Goal: Task Accomplishment & Management: Manage account settings

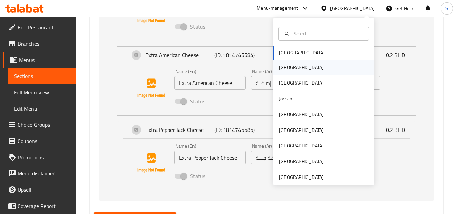
click at [297, 68] on div "[GEOGRAPHIC_DATA]" at bounding box center [323, 67] width 101 height 16
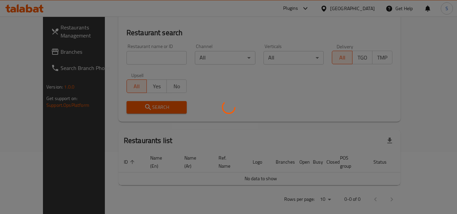
scroll to position [298, 0]
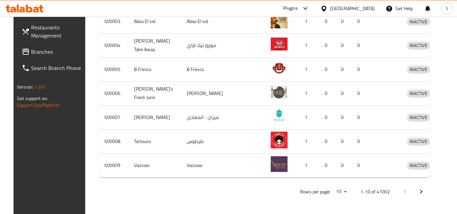
click at [298, 6] on div "Plugins" at bounding box center [290, 8] width 15 height 8
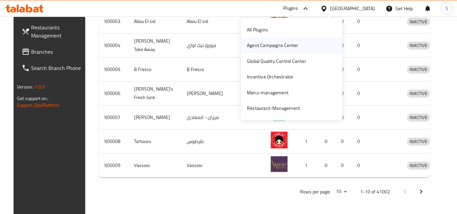
click at [286, 51] on div "Agent Campaigns Center" at bounding box center [272, 46] width 62 height 16
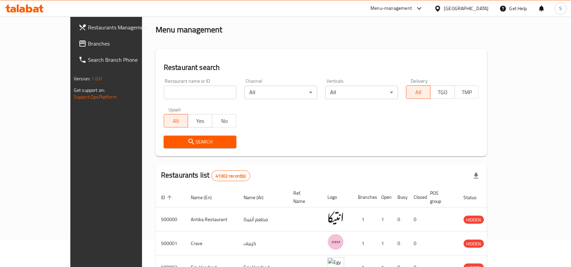
scroll to position [42, 0]
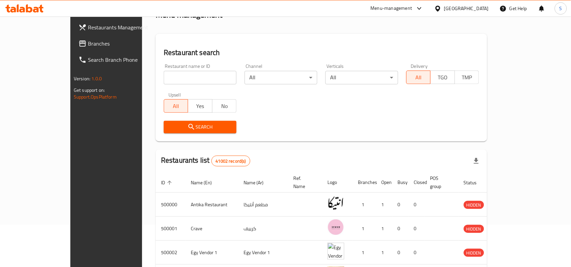
click at [441, 8] on icon at bounding box center [437, 8] width 7 height 7
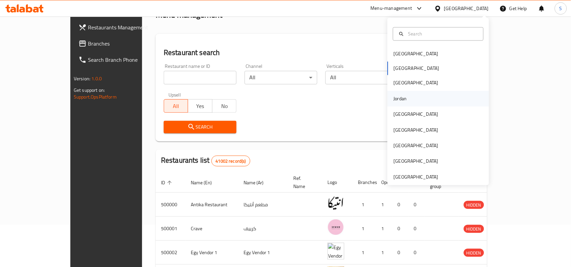
click at [408, 95] on div "Jordan" at bounding box center [437, 99] width 101 height 16
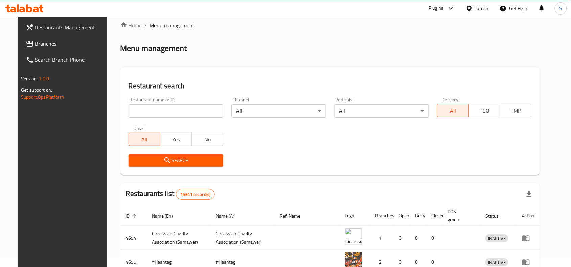
scroll to position [42, 0]
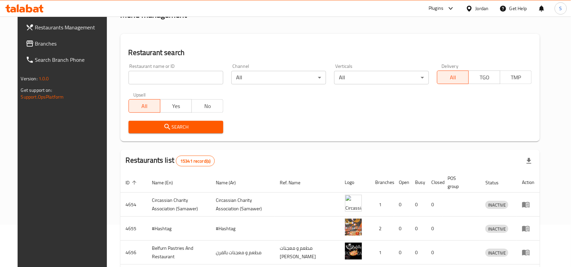
click at [143, 75] on input "search" at bounding box center [175, 78] width 95 height 14
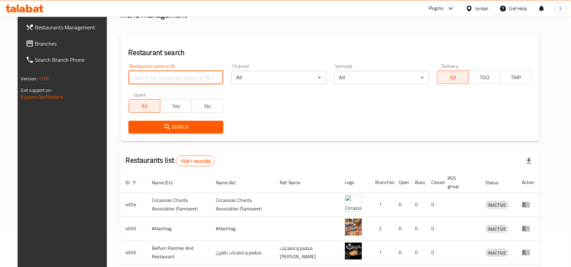
paste input "768477"
type input "768477"
click at [151, 130] on span "Search" at bounding box center [176, 127] width 84 height 8
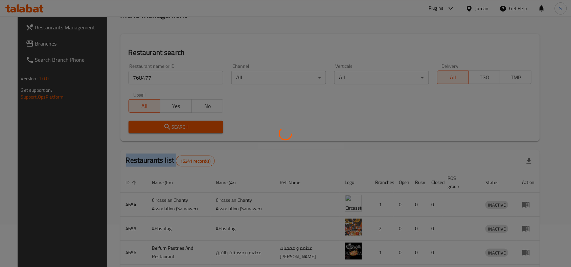
click at [151, 130] on div at bounding box center [285, 133] width 571 height 267
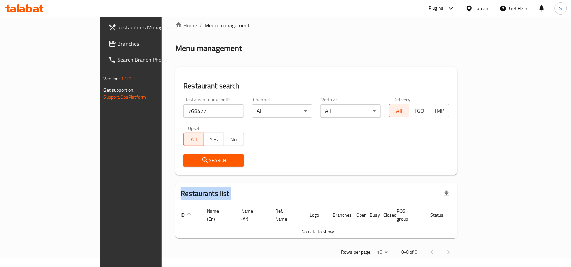
click at [118, 42] on span "Branches" at bounding box center [154, 44] width 72 height 8
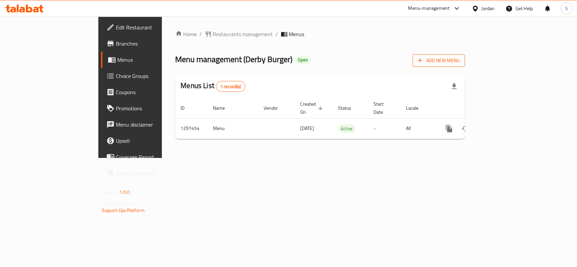
click at [460, 65] on span "Add New Menu" at bounding box center [439, 60] width 42 height 8
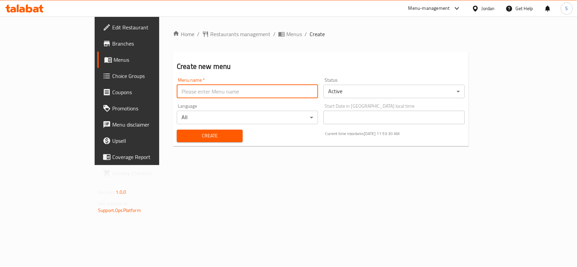
click at [217, 90] on input "text" at bounding box center [247, 92] width 141 height 14
paste input "768477"
click at [177, 91] on input "new menu 768477" at bounding box center [247, 92] width 141 height 14
click at [217, 92] on input "new menu case ID 768477" at bounding box center [247, 92] width 141 height 14
type input "new menu case ID 768477, 9/7/2025"
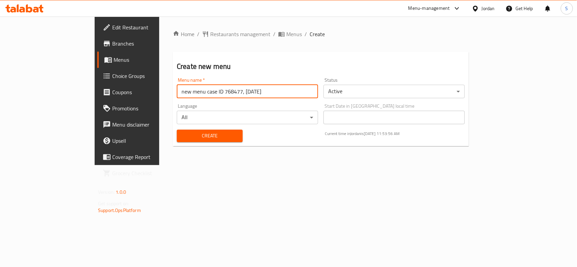
click at [401, 86] on body "​ Menu-management Jordan Get Help S Edit Restaurant Branches Menus Choice Group…" at bounding box center [288, 142] width 577 height 251
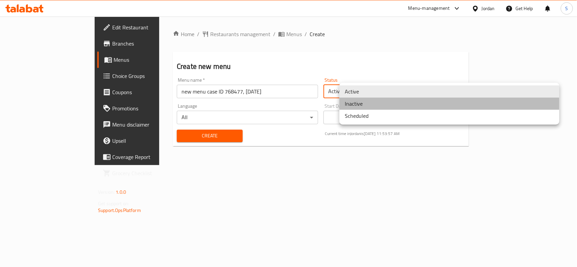
click at [375, 102] on li "Inactive" at bounding box center [449, 104] width 220 height 12
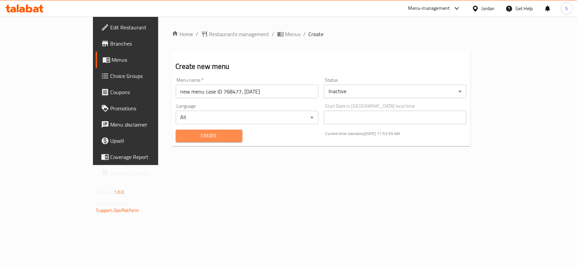
click at [185, 135] on span "Create" at bounding box center [209, 136] width 56 height 8
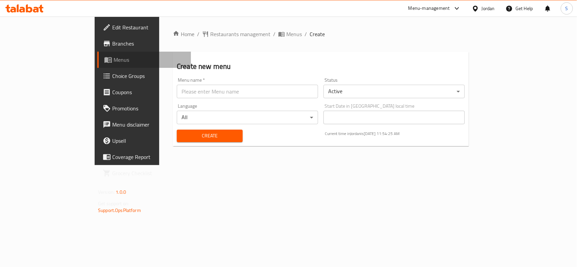
click at [114, 60] on span "Menus" at bounding box center [150, 60] width 72 height 8
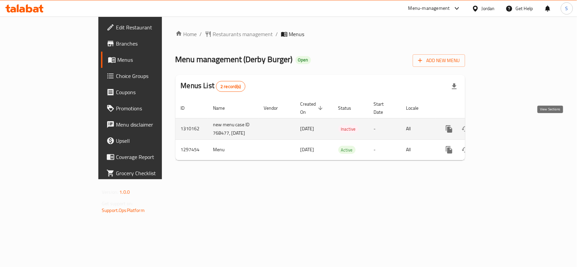
click at [506, 123] on link "enhanced table" at bounding box center [498, 129] width 16 height 16
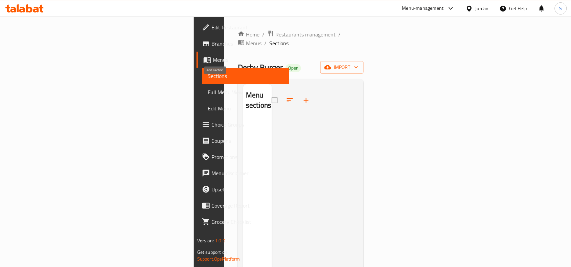
click at [304, 98] on icon "button" at bounding box center [306, 100] width 5 height 5
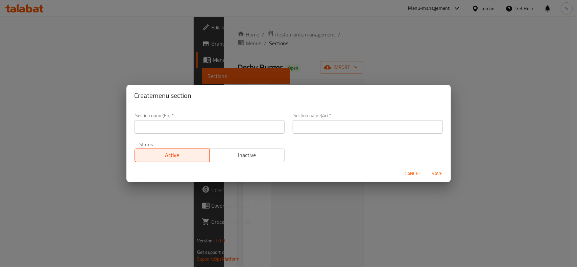
click at [218, 124] on input "text" at bounding box center [210, 127] width 150 height 14
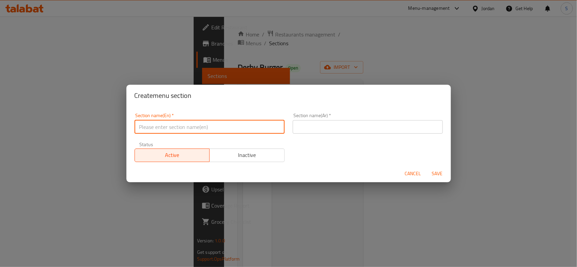
paste input "Beef Burger Meal"
type input "Beef Burger Meal"
click at [303, 128] on input "text" at bounding box center [368, 127] width 150 height 14
paste input "وجبة برجر لحم بقري"
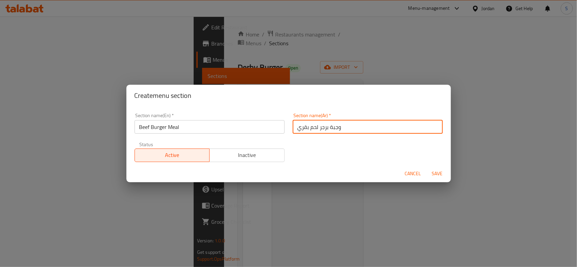
type input "وجبة برجر لحم بقري"
click at [443, 172] on span "Save" at bounding box center [437, 174] width 16 height 8
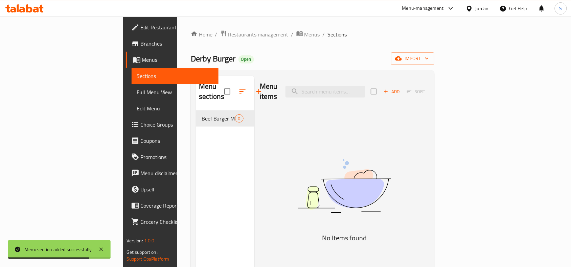
click at [389, 89] on icon "button" at bounding box center [386, 92] width 6 height 6
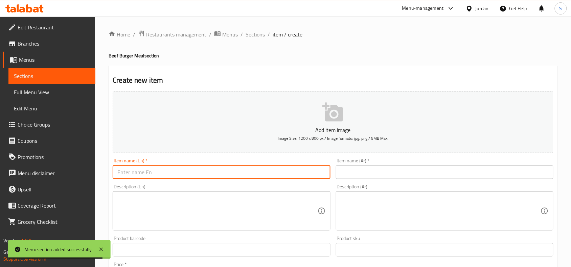
click at [206, 176] on input "text" at bounding box center [221, 173] width 217 height 14
paste input "ديربي - كلاسيك"
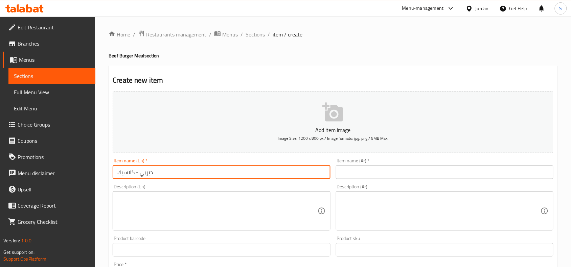
drag, startPoint x: 136, startPoint y: 172, endPoint x: 140, endPoint y: 175, distance: 4.5
click at [140, 175] on input "ديربي - كلاسيك" at bounding box center [221, 173] width 217 height 14
type input "ديربي كلاسيك"
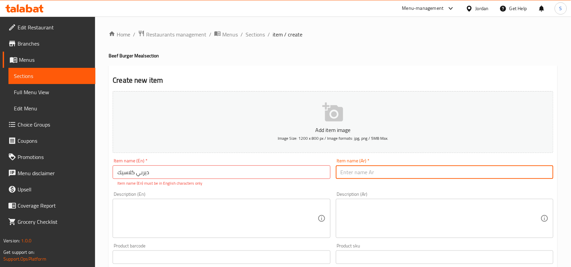
click at [372, 171] on input "text" at bounding box center [444, 173] width 217 height 14
paste input "Derby - Classic"
drag, startPoint x: 359, startPoint y: 172, endPoint x: 369, endPoint y: 210, distance: 38.7
click at [359, 172] on input "Derby - Classic" at bounding box center [444, 173] width 217 height 14
type input "Derby Classic"
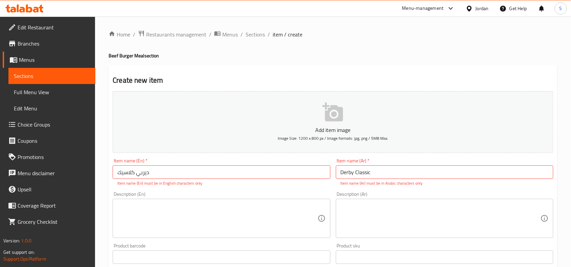
click at [289, 210] on textarea at bounding box center [217, 219] width 200 height 32
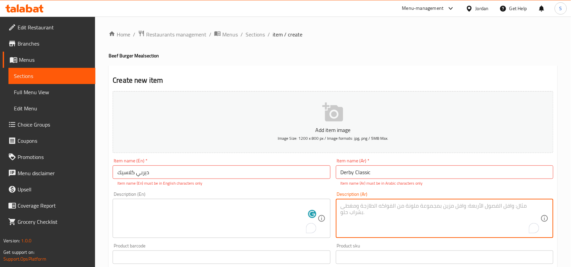
click at [363, 204] on textarea "To enrich screen reader interactions, please activate Accessibility in Grammarl…" at bounding box center [440, 219] width 200 height 32
paste textarea "لحم مشوي ، جبنة شيدر ، بندورة ، بصل ، خس ، مخلل ، صوص الكلاسيك ، بطاطا ، كولا"
type textarea "لحم مشوي ، جبنة شيدر ، بندورة ، بصل ، خس ، مخلل ، صوص الكلاسيك ، بطاطا ، كولا"
click at [366, 172] on input "Derby Classic" at bounding box center [444, 173] width 217 height 14
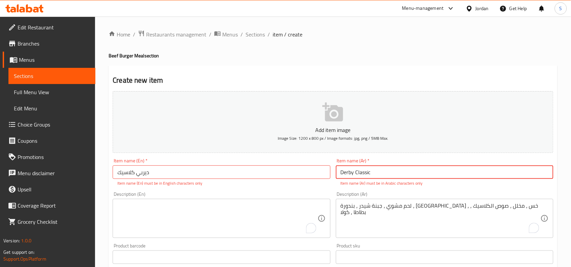
click at [366, 172] on input "Derby Classic" at bounding box center [444, 173] width 217 height 14
click at [228, 175] on input "ديربي كلاسيك" at bounding box center [221, 173] width 217 height 14
paste input "Derby Classic"
drag, startPoint x: 148, startPoint y: 174, endPoint x: 106, endPoint y: 176, distance: 42.3
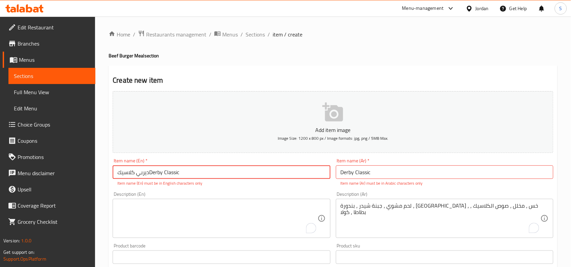
click at [106, 176] on div "Home / Restaurants management / Menus / Sections / item / create Beef Burger Me…" at bounding box center [333, 251] width 476 height 468
type input "Derby Classic"
click at [371, 171] on input "Derby Classic" at bounding box center [444, 173] width 217 height 14
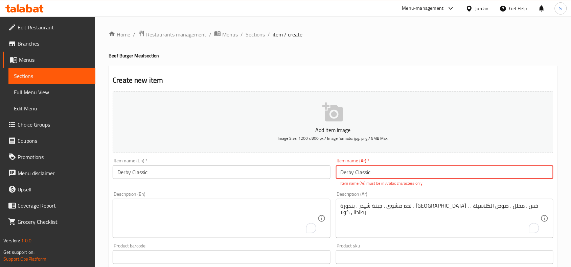
click at [371, 171] on input "Derby Classic" at bounding box center [444, 173] width 217 height 14
paste input "ديربي كلاسيك"
type input "ديربي كلاسيك"
click at [291, 218] on textarea "To enrich screen reader interactions, please activate Accessibility in Grammarl…" at bounding box center [217, 219] width 200 height 32
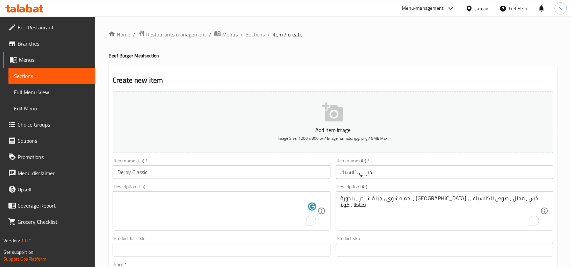
click at [188, 201] on textarea "To enrich screen reader interactions, please activate Accessibility in Grammarl…" at bounding box center [217, 211] width 200 height 32
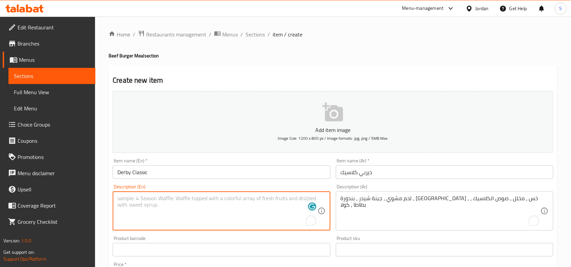
paste textarea "Grilled Beef, Cheddar Cheese, Tomato, Onion, Lettuce, Pickles, Classic Sauce, F…"
click at [183, 218] on textarea "Grilled Beef, Cheddar Cheese, Tomato, Onion, Lettuce, Pickles, Classic Sauce, F…" at bounding box center [217, 211] width 200 height 32
type textarea "Grilled Beef, Cheddar Cheese, Tomato, Onion, Lettuce, Pickles, Classic Sauce, F…"
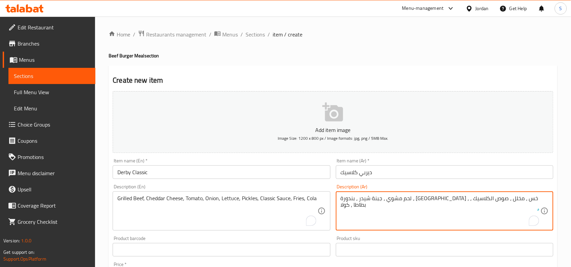
click at [512, 201] on textarea "لحم مشوي ، جبنة شيدر ، بندورة ، بصل ، خس ، مخلل ، صوص الكلاسيك ، بطاطا ، كولا" at bounding box center [440, 211] width 200 height 32
type textarea "لحم بقري مشوي ، جبنة شيدر ، بندورة ، بصل ، خس ، مخلل ، صوص الكلاسيك ، بطاطا ، ك…"
click at [323, 240] on div "Product barcode Product barcode" at bounding box center [221, 246] width 217 height 21
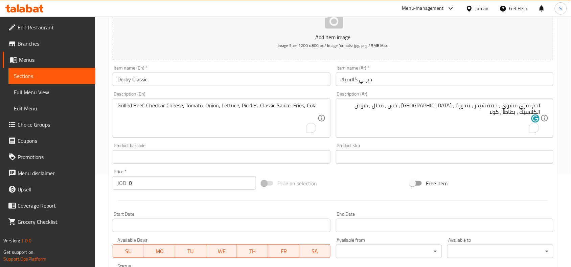
scroll to position [127, 0]
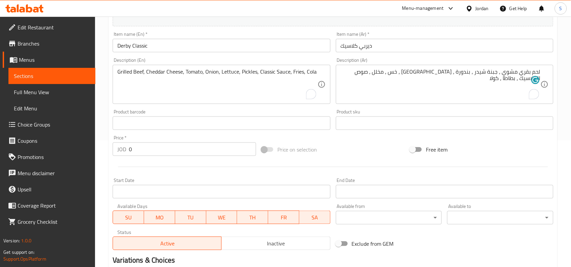
click at [139, 146] on input "0" at bounding box center [192, 150] width 127 height 14
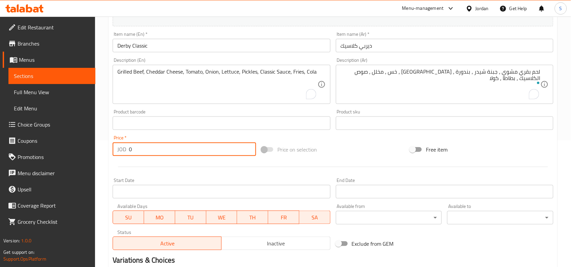
drag, startPoint x: 139, startPoint y: 146, endPoint x: 95, endPoint y: 146, distance: 43.6
click at [95, 146] on div "Home / Restaurants management / Menus / Sections / item / create Beef Burger Me…" at bounding box center [333, 120] width 476 height 461
type input "5"
click at [372, 148] on div "Price on selection" at bounding box center [333, 150] width 149 height 18
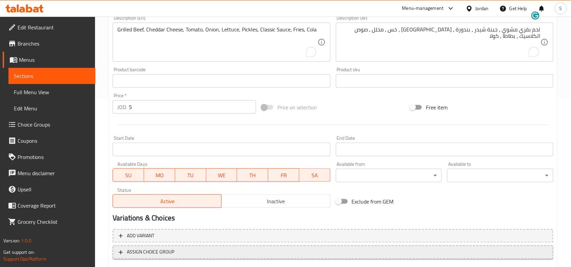
scroll to position [209, 0]
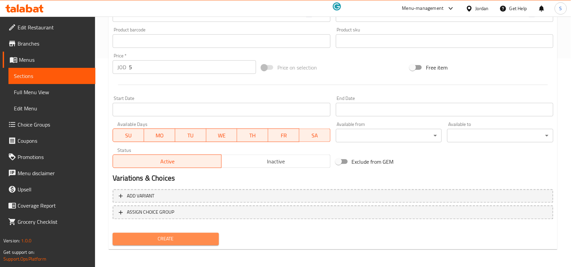
click at [180, 235] on span "Create" at bounding box center [165, 239] width 95 height 8
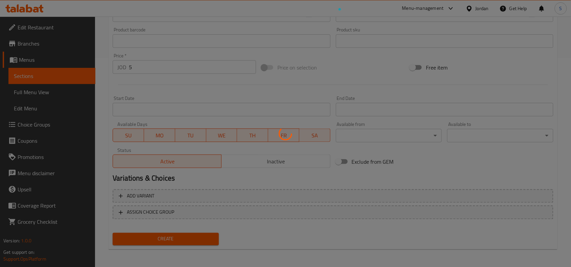
type input "0"
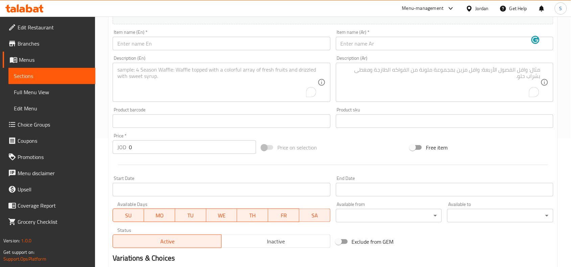
scroll to position [82, 0]
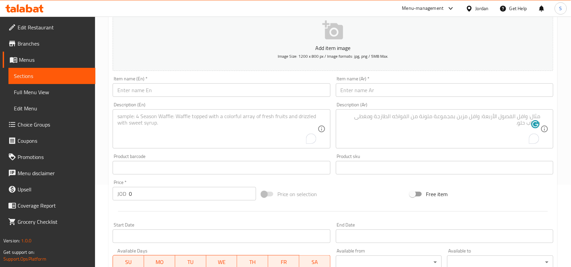
click at [179, 87] on input "text" at bounding box center [221, 90] width 217 height 14
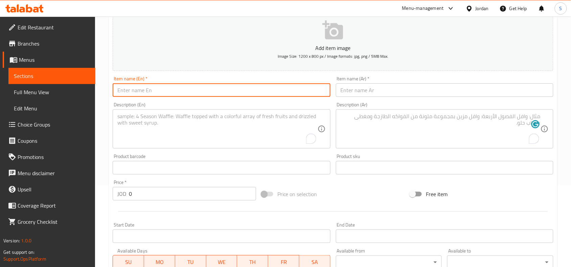
paste input "Derby - Mushroom"
click at [131, 93] on input "Derby - Mushroom" at bounding box center [221, 90] width 217 height 14
type input "Derby Mushroom"
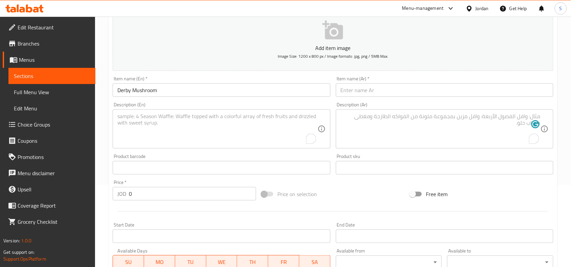
click at [496, 86] on input "text" at bounding box center [444, 90] width 217 height 14
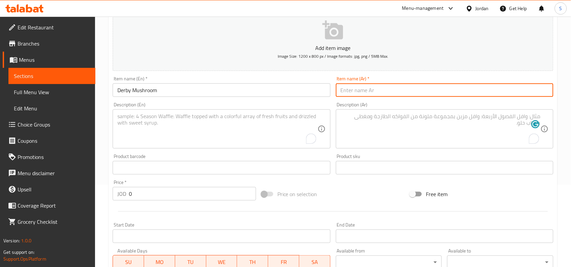
paste input "ديربي - ماشروم"
drag, startPoint x: 359, startPoint y: 94, endPoint x: 365, endPoint y: 95, distance: 5.9
click at [365, 95] on input "ديربي - ماشروم" at bounding box center [444, 90] width 217 height 14
type input "ديربي ماشروم"
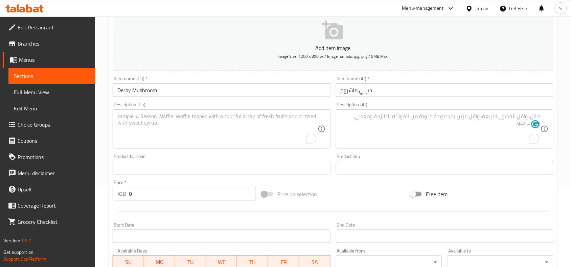
click at [411, 124] on textarea "To enrich screen reader interactions, please activate Accessibility in Grammarl…" at bounding box center [440, 129] width 200 height 32
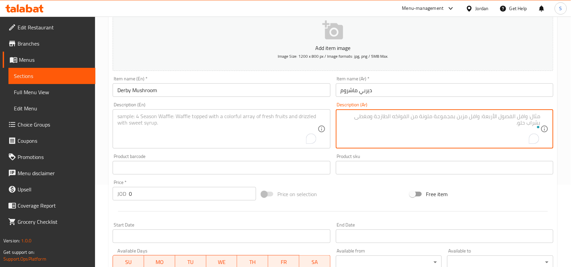
paste textarea "لحم مشوي ، جبنة موزيريلا ، بصل ، خس، صوص الفطر والرانش ، بطاطا ، كولا"
click at [531, 119] on textarea "لحم مشوي ، جبنة موزيريلا ، بصل ، خس، صوص الفطر والرانش ، بطاطا ، كولا" at bounding box center [440, 129] width 200 height 32
type textarea "لحم بقري مشوي ، جبنة موزيريلا ، بصل ، خس، صوص الفطر والرانش ، بطاطا ، كولا"
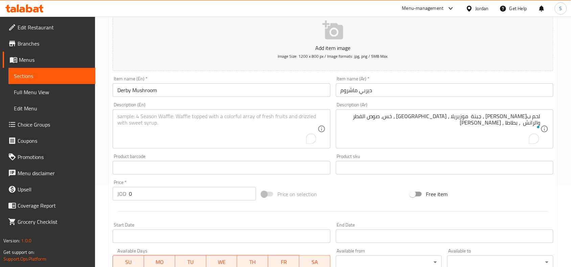
click at [247, 114] on textarea "To enrich screen reader interactions, please activate Accessibility in Grammarl…" at bounding box center [217, 129] width 200 height 32
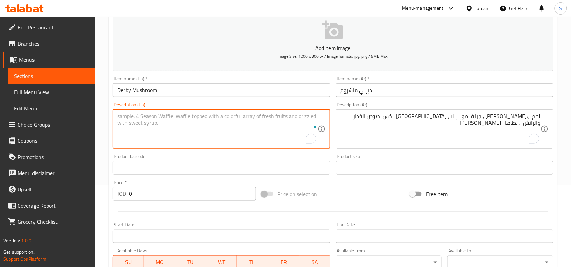
paste textarea "Grilled Beef, Mozzarella Cheese, Onion, Lettuce, Mushroom , Ranch Sauce, Fries,…"
type textarea "Grilled Beef, Mozzarella Cheese, Onion, Lettuce, Mushroom , Ranch Sauce, Fries,…"
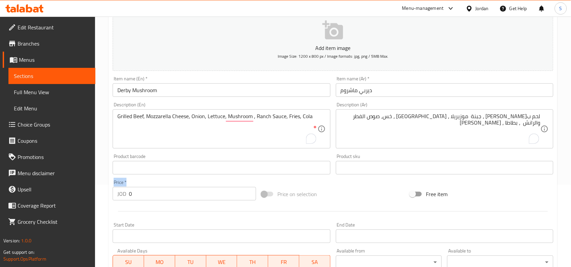
drag, startPoint x: 135, startPoint y: 190, endPoint x: 108, endPoint y: 191, distance: 26.0
click at [108, 191] on div "Create new item Add item image Image Size: 1200 x 800 px / Image formats: jpg, …" at bounding box center [332, 179] width 449 height 393
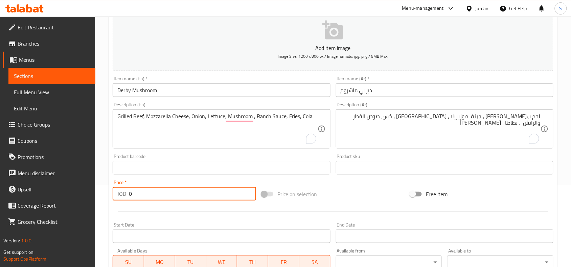
drag, startPoint x: 135, startPoint y: 193, endPoint x: 121, endPoint y: 193, distance: 13.9
click at [122, 196] on div "JOD 0 Price *" at bounding box center [184, 194] width 143 height 14
type input "5"
click at [513, 193] on div "Free item" at bounding box center [481, 194] width 149 height 18
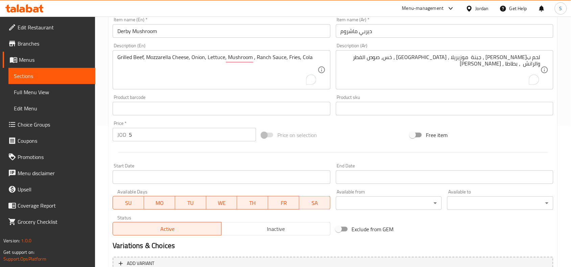
scroll to position [209, 0]
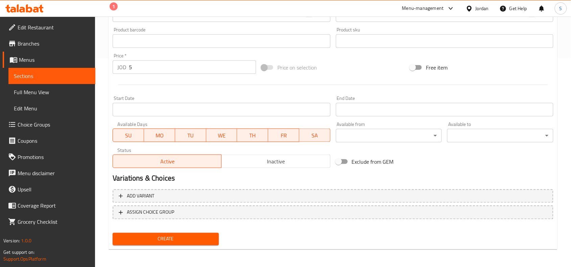
click at [193, 235] on span "Create" at bounding box center [165, 239] width 95 height 8
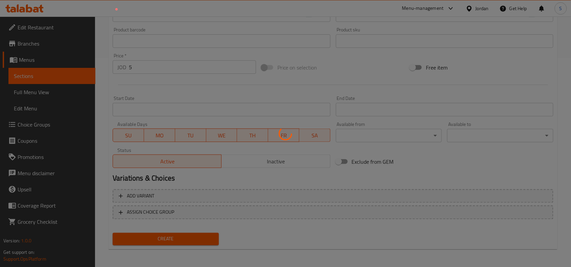
type input "0"
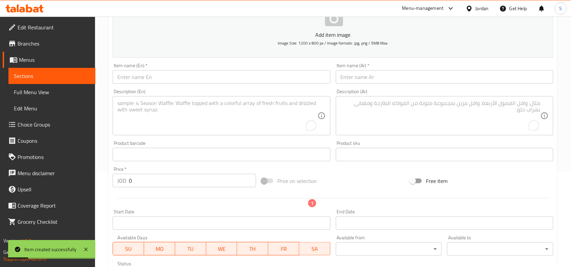
scroll to position [0, 0]
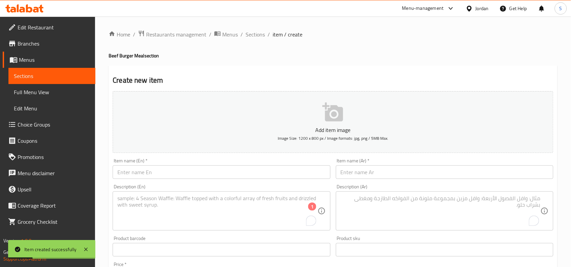
click at [244, 29] on div "Home / Restaurants management / Menus / Sections / item / create Beef Burger Me…" at bounding box center [333, 247] width 476 height 461
click at [249, 34] on span "Sections" at bounding box center [254, 34] width 19 height 8
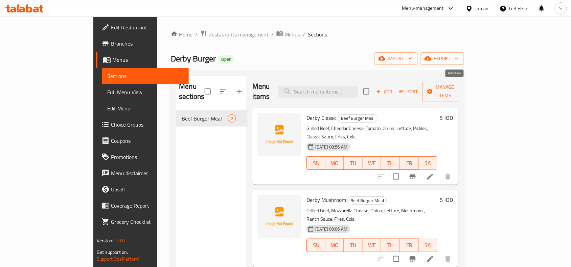
click at [393, 90] on span "Add" at bounding box center [384, 92] width 18 height 8
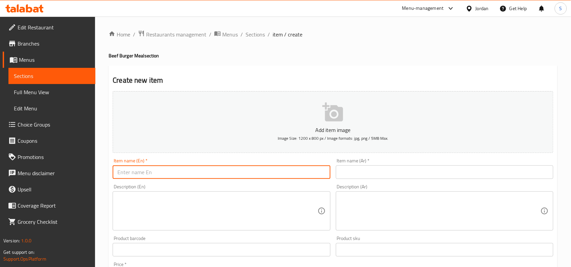
click at [234, 168] on input "text" at bounding box center [221, 173] width 217 height 14
paste input "Derby - Dynamite"
drag, startPoint x: 135, startPoint y: 174, endPoint x: 127, endPoint y: 176, distance: 7.2
click at [127, 176] on input "Derby - Dynamite" at bounding box center [221, 173] width 217 height 14
type input "Derby Dynamite"
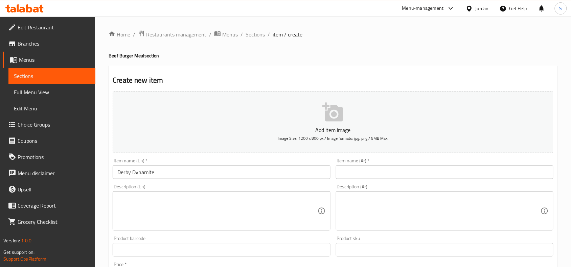
click at [392, 170] on input "text" at bounding box center [444, 173] width 217 height 14
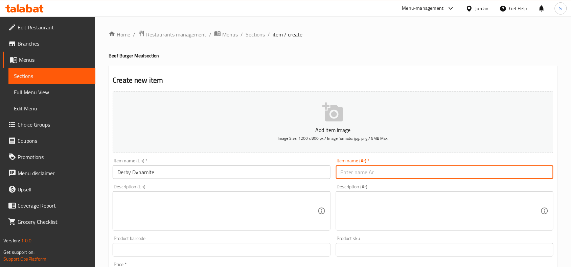
paste input "ديربي - حراق"
drag, startPoint x: 353, startPoint y: 175, endPoint x: 357, endPoint y: 178, distance: 5.1
click at [357, 178] on input "ديربي - حراق" at bounding box center [444, 173] width 217 height 14
drag, startPoint x: 534, startPoint y: 173, endPoint x: 509, endPoint y: 176, distance: 24.8
click at [509, 176] on input "ديربي حراق" at bounding box center [444, 173] width 217 height 14
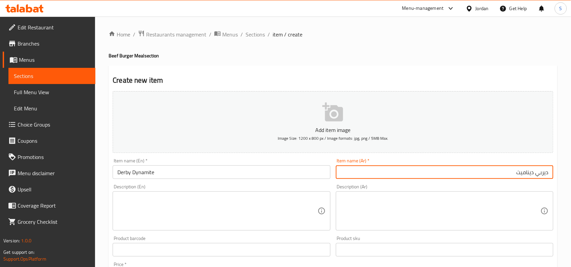
type input "ديربي ديناميت"
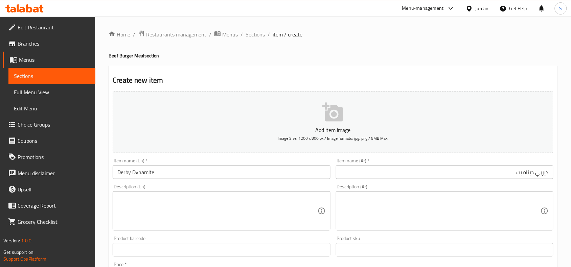
click at [437, 207] on textarea at bounding box center [440, 211] width 200 height 32
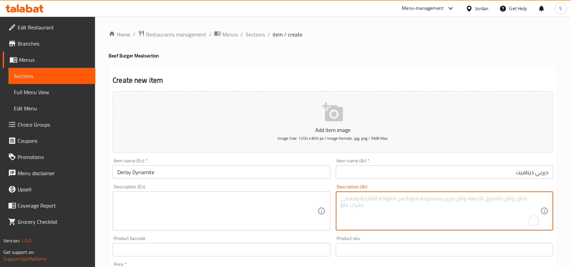
paste textarea "لحم مشوي ، جبنة شيدر ، بندورة ، بصل ، خس ، هلابينو ، صوص الداينمايت ، بطاطا ، ك…"
click at [517, 195] on textarea "لحم مشوي ، جبنة شيدر ، بندورة ، بصل ، خس ، هلابينو ، صوص الداينمايت ، بطاطا ، ك…" at bounding box center [440, 211] width 200 height 32
type textarea "لحم بقري مشوي ، جبنة شيدر ، بندورة ، بصل ، خس ، هلابينو ، صوص الداينمايت ، بطاط…"
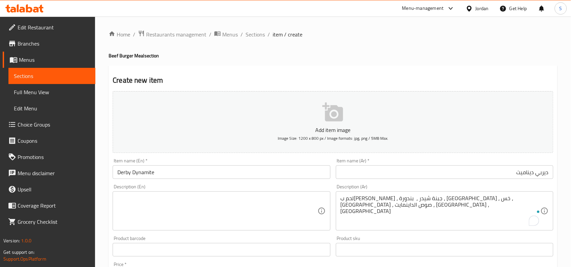
click at [170, 214] on textarea at bounding box center [217, 211] width 200 height 32
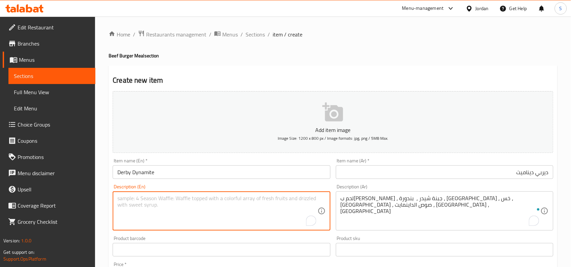
paste textarea "Grilled Beef, Cheddar Cheese, Tomato, Onion, Lettuce, Jalapeño, Dynamite Sauce,…"
click at [348, 262] on div "Add item image Image Size: 1200 x 800 px / Image formats: jpg, png / 5MB Max. I…" at bounding box center [333, 234] width 446 height 291
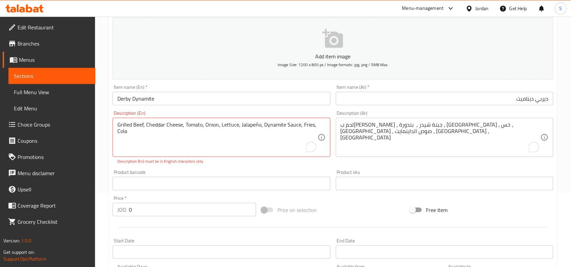
scroll to position [169, 0]
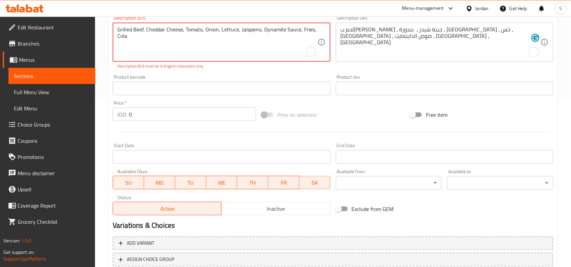
type textarea "Grilled Beef, Cheddar Cheese, Tomato, Onion, Lettuce, Jalapeno, Dynamite Sauce,…"
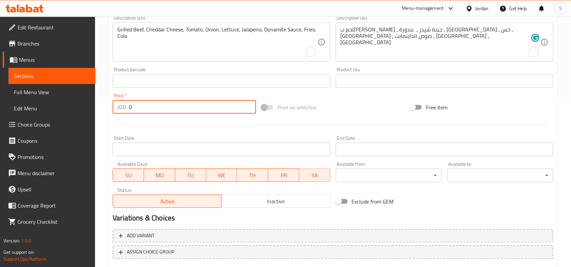
drag, startPoint x: 153, startPoint y: 113, endPoint x: 98, endPoint y: 118, distance: 55.4
click at [98, 118] on div "Home / Restaurants management / Menus / Sections / item / create Beef Burger Me…" at bounding box center [333, 78] width 476 height 461
type input "5"
click at [358, 107] on div "Price on selection" at bounding box center [333, 107] width 149 height 18
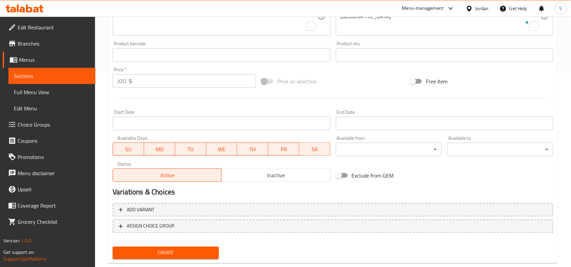
scroll to position [209, 0]
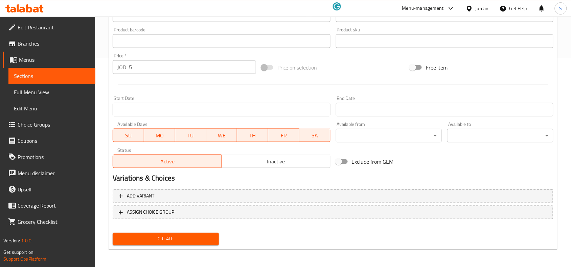
click at [178, 235] on span "Create" at bounding box center [165, 239] width 95 height 8
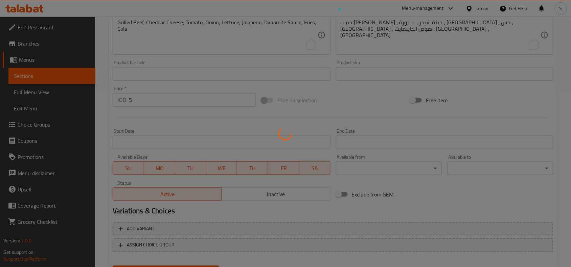
scroll to position [124, 0]
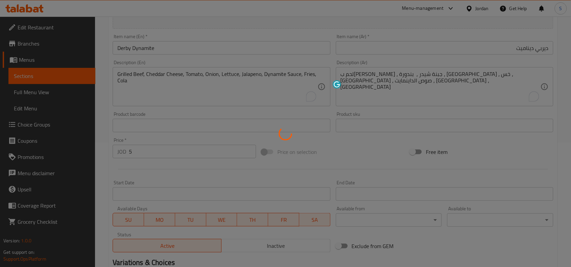
type input "0"
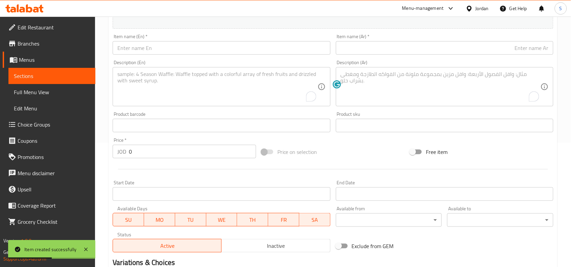
scroll to position [82, 0]
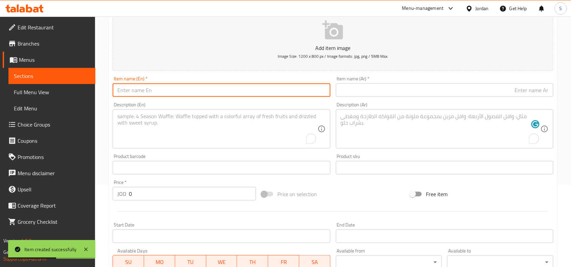
click at [183, 93] on input "text" at bounding box center [221, 90] width 217 height 14
paste input "Derby - BBQ"
drag, startPoint x: 136, startPoint y: 91, endPoint x: 132, endPoint y: 92, distance: 3.4
click at [132, 92] on input "Derby - BBQ" at bounding box center [221, 90] width 217 height 14
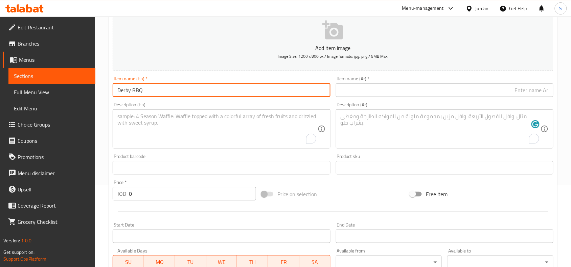
type input "Derby BBQ"
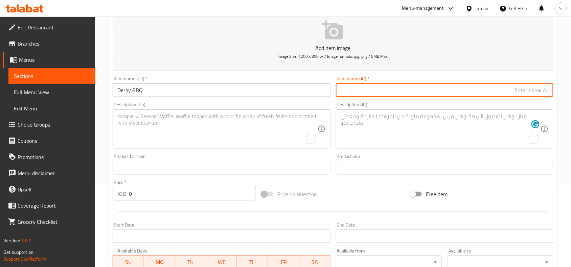
click at [446, 84] on input "text" at bounding box center [444, 90] width 217 height 14
paste input "ديربي - باربيكيو"
drag, startPoint x: 532, startPoint y: 90, endPoint x: 536, endPoint y: 95, distance: 6.0
click at [536, 95] on input "ديربي - باربيكيو" at bounding box center [444, 90] width 217 height 14
type input "ديربي باربيكيو"
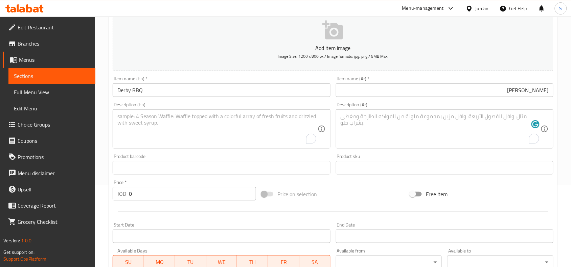
click at [442, 116] on textarea "To enrich screen reader interactions, please activate Accessibility in Grammarl…" at bounding box center [440, 129] width 200 height 32
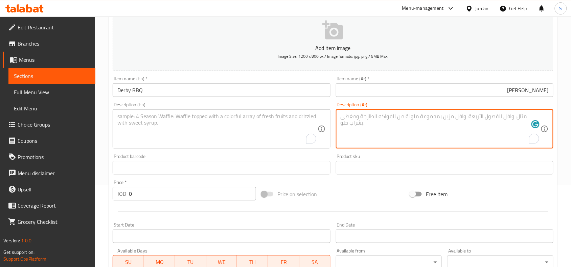
paste textarea "لحم مشوي ، جبنة شيدر ، بيف بيكون ، خس ، صوص الباربكيو بندوره ، بطاطا ، كولا"
click at [504, 117] on textarea "لحم مشوي ، جبنة شيدر ، بيف بيكون ، خس ، صوص الباربكيو بندوره ، بطاطا ، كولا" at bounding box center [440, 129] width 200 height 32
type textarea "لحم بقري مشوي ، جبنة شيدر ، بيف بيكون ، خس ، صوص الباربكيو بندوره ، بطاطا ، كولا"
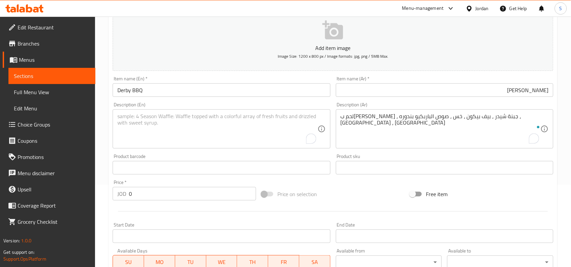
click at [167, 121] on textarea "To enrich screen reader interactions, please activate Accessibility in Grammarl…" at bounding box center [217, 129] width 200 height 32
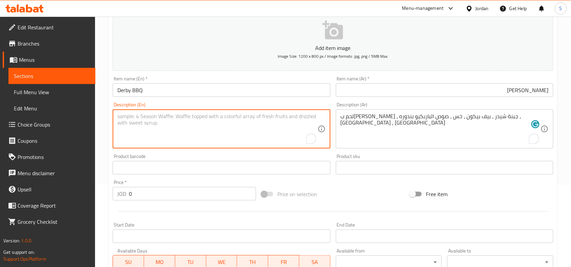
paste textarea "Grilled Beef, Cheddar Cheese, Beef Bacon, Lettuce,Tomato, BBQ Sauce, Fries, Cola"
type textarea "Grilled Beef, Cheddar Cheese, Beef Bacon, Lettuce,Tomato, BBQ Sauce, Fries, Cola"
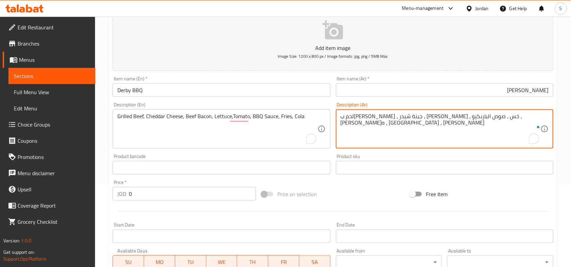
type textarea "لحم بقري مشوي ، جبنة شيدر ، بيف بيكون ، خس ، صوص الباربكيو ، بندوره ، بطاطا ، ك…"
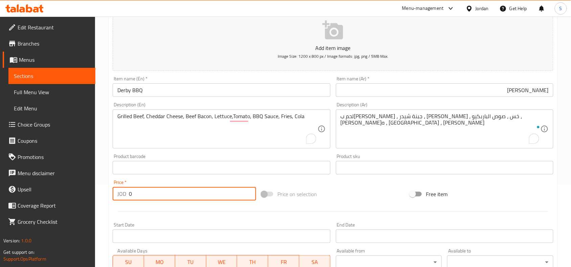
drag, startPoint x: 200, startPoint y: 195, endPoint x: 126, endPoint y: 185, distance: 74.8
click at [126, 185] on div "Price   * JOD 0 Price *" at bounding box center [184, 190] width 143 height 21
click at [201, 192] on input "0" at bounding box center [192, 194] width 127 height 14
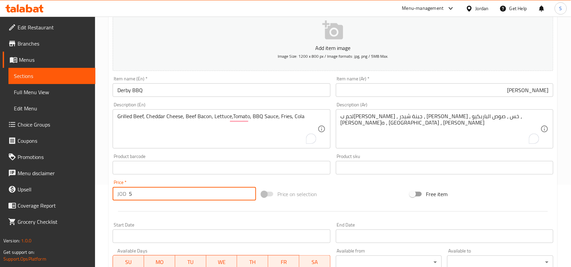
type input "5"
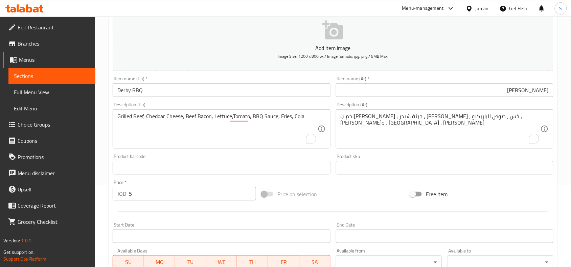
click at [370, 177] on div "Product sku Product sku" at bounding box center [444, 164] width 223 height 26
drag, startPoint x: 382, startPoint y: 200, endPoint x: 378, endPoint y: 197, distance: 5.8
click at [382, 200] on div "Price on selection" at bounding box center [333, 194] width 149 height 18
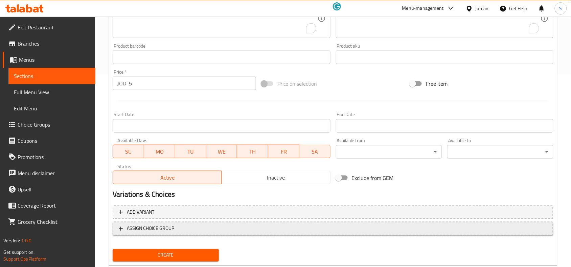
scroll to position [209, 0]
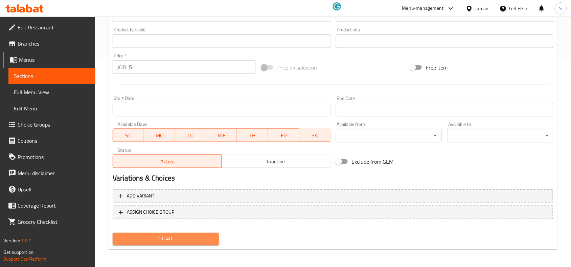
click at [143, 235] on span "Create" at bounding box center [165, 239] width 95 height 8
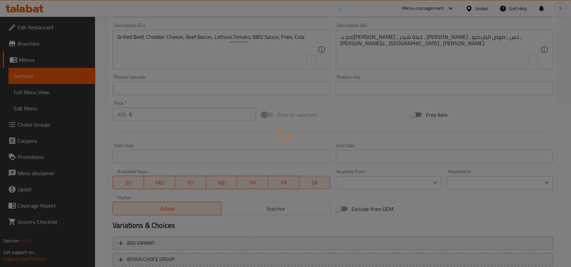
type input "0"
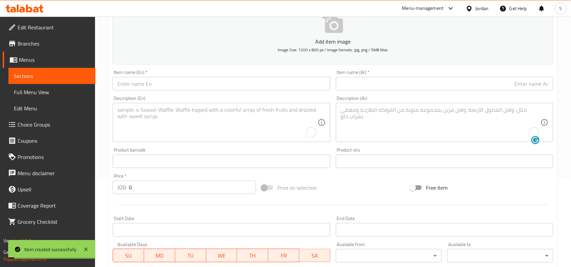
scroll to position [40, 0]
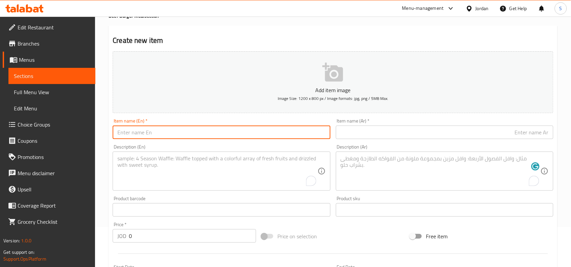
click at [234, 134] on input "text" at bounding box center [221, 133] width 217 height 14
paste input "Derby - Smokey"
drag, startPoint x: 137, startPoint y: 134, endPoint x: 131, endPoint y: 134, distance: 6.1
click at [131, 134] on input "Derby - Smokey" at bounding box center [221, 133] width 217 height 14
click at [134, 133] on input "Derby - Smokey" at bounding box center [221, 133] width 217 height 14
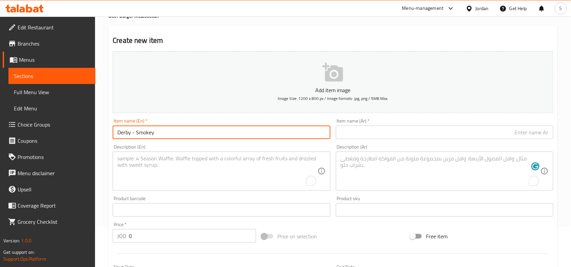
click at [130, 134] on input "Derby - Smokey" at bounding box center [221, 133] width 217 height 14
click at [133, 136] on input "Derby - Smokey" at bounding box center [221, 133] width 217 height 14
type input "Derby Smokey"
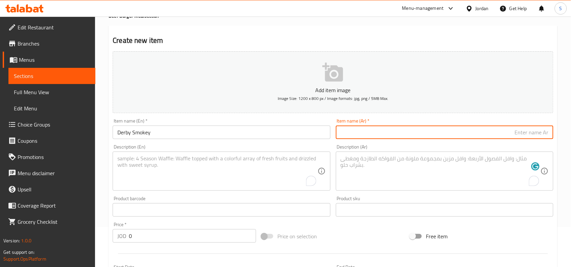
click at [458, 139] on input "text" at bounding box center [444, 133] width 217 height 14
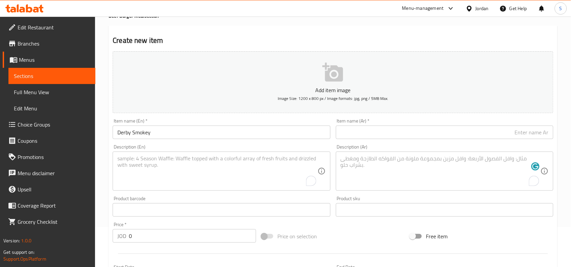
click at [533, 134] on input "text" at bounding box center [444, 133] width 217 height 14
paste input "ديربي - مدخن"
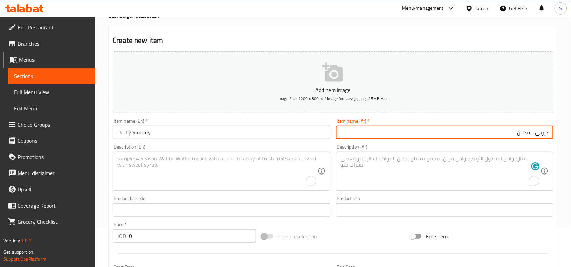
drag, startPoint x: 531, startPoint y: 133, endPoint x: 535, endPoint y: 136, distance: 5.0
click at [535, 136] on input "ديربي - مدخن" at bounding box center [444, 133] width 217 height 14
type input "ديربي مدخن"
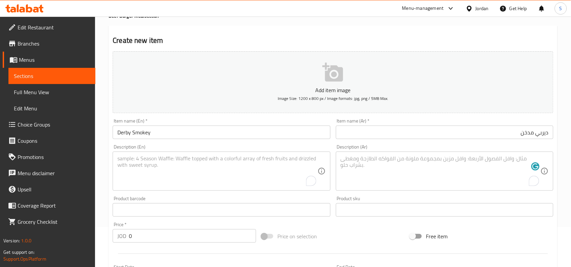
click at [438, 149] on div "Description (Ar) Description (Ar)" at bounding box center [444, 168] width 217 height 46
click at [438, 161] on textarea "To enrich screen reader interactions, please activate Accessibility in Grammarl…" at bounding box center [440, 171] width 200 height 32
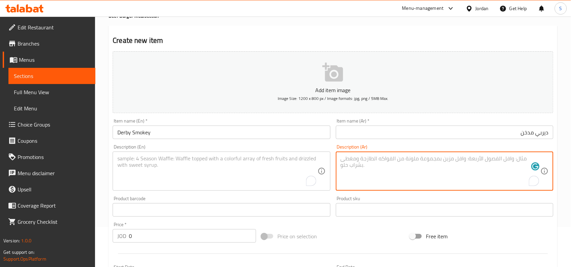
paste textarea "لحم مشوي ، بيف بيكون ، جبنة مدخنة ، بندورة ، بصل مكرمل ، مخلل ، صوص المدخن المم…"
click at [530, 159] on textarea "لحم مشوي ، بيف بيكون ، جبنة مدخنة ، بندورة ، بصل مكرمل ، مخلل ، صوص المدخن المم…" at bounding box center [440, 171] width 200 height 32
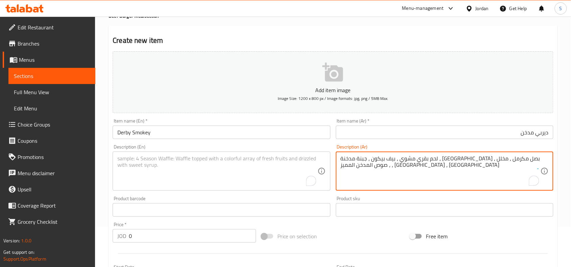
click at [447, 163] on textarea "لحم بقري مشوي ، بيف بيكون ، جبنة مدخنة ، بندورة ، بصل مكرمل ، مخلل ، صوص المدخن…" at bounding box center [440, 171] width 200 height 32
type textarea "لحم بقري مشوي ، بيف بيكون ، جبنة مدخنة ، بندورة ، بصل مكرمل ، مخلل ، صوص المدخن…"
click at [191, 167] on textarea "To enrich screen reader interactions, please activate Accessibility in Grammarl…" at bounding box center [217, 171] width 200 height 32
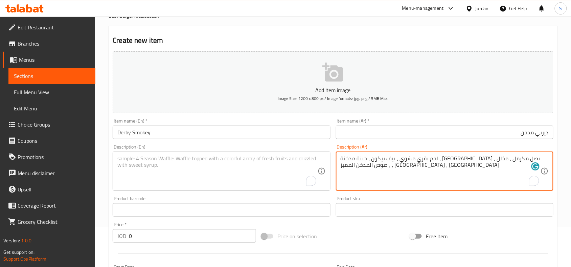
paste textarea "Grilled beef, beef bacon, smoked cheese, tomatoes, caramelized onions, pickles,…"
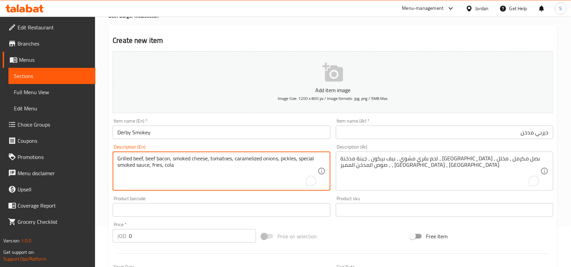
type textarea "Grilled beef, beef bacon, smoked cheese, tomatoes, caramelized onions, pickles,…"
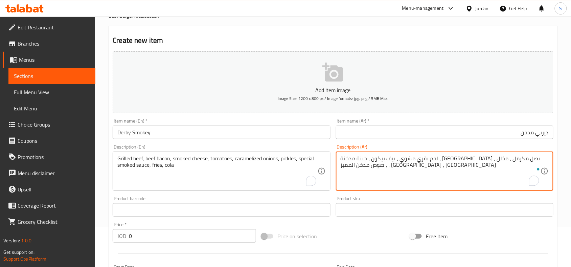
type textarea "لحم بقري مشوي ، بيف بيكون ، جبنة مدخنة ، بندورة ، بصل مكرمل ، مخلل ، صوص مدخن ا…"
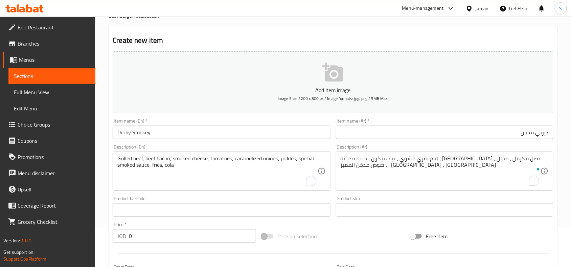
click at [355, 233] on div "Price on selection" at bounding box center [333, 236] width 149 height 18
drag, startPoint x: 131, startPoint y: 235, endPoint x: 127, endPoint y: 236, distance: 4.2
click at [127, 236] on div "JOD 0 Price *" at bounding box center [184, 237] width 143 height 14
type input "5"
click at [352, 229] on div "Price on selection" at bounding box center [333, 236] width 149 height 18
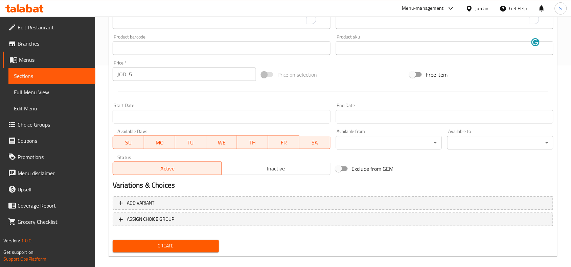
scroll to position [209, 0]
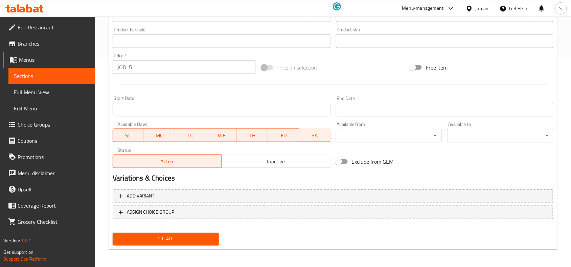
click at [195, 237] on span "Create" at bounding box center [165, 239] width 95 height 8
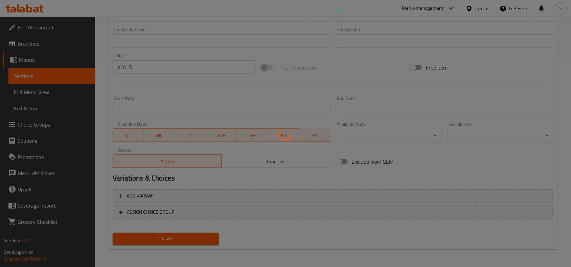
type input "0"
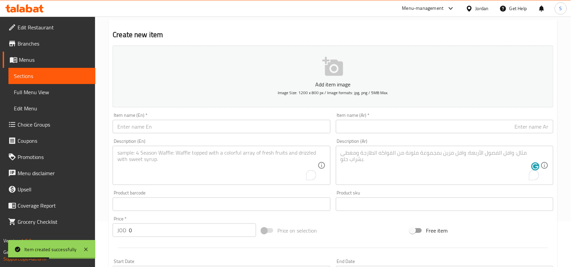
scroll to position [40, 0]
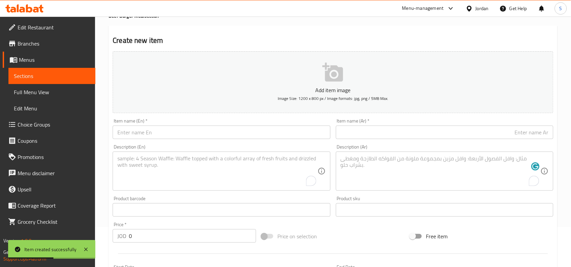
click at [217, 140] on div "Item name (En)   * Item name (En) *" at bounding box center [221, 129] width 223 height 26
click at [221, 134] on input "text" at bounding box center [221, 133] width 217 height 14
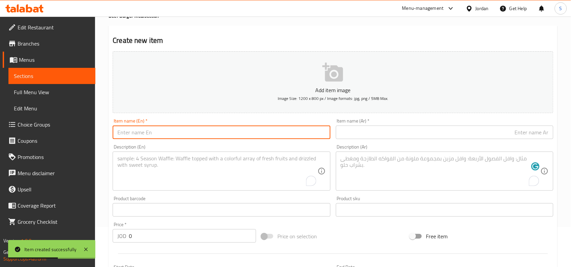
paste input "Derby - Mixed cheeses"
click at [166, 135] on input "Derby - Mixed cheeses" at bounding box center [221, 133] width 217 height 14
click at [202, 134] on input "Derby - Mixed Cheeses" at bounding box center [221, 133] width 217 height 14
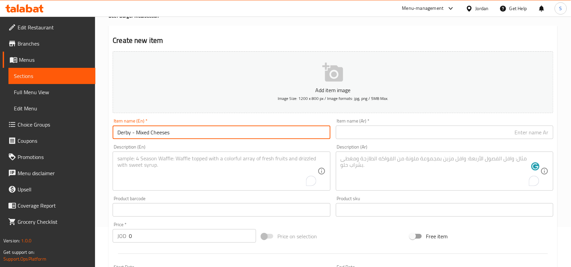
click at [137, 130] on input "Derby - Mixed Cheeses" at bounding box center [221, 133] width 217 height 14
drag, startPoint x: 119, startPoint y: 131, endPoint x: 107, endPoint y: 134, distance: 11.9
click at [107, 134] on div "Home / Restaurants management / Menus / Sections / item / create Beef Burger Me…" at bounding box center [333, 207] width 476 height 461
type input "Derby Mixed Cheeses"
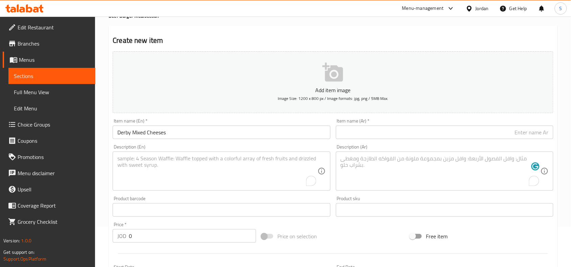
click at [431, 131] on input "text" at bounding box center [444, 133] width 217 height 14
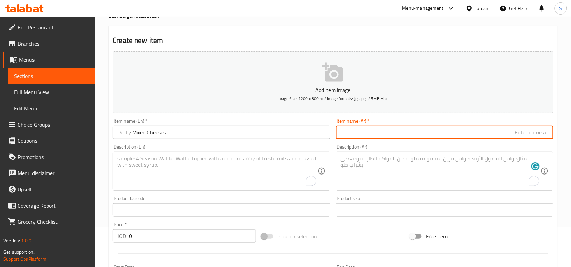
paste input "ديربي - اجبان مشكلة"
drag, startPoint x: 531, startPoint y: 133, endPoint x: 534, endPoint y: 136, distance: 3.8
click at [534, 136] on input "ديربي - اجبان مشكلة" at bounding box center [444, 133] width 217 height 14
type input "ديربي اجبان مشكلة"
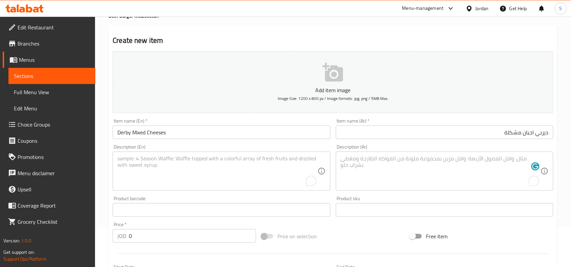
click at [436, 163] on textarea "To enrich screen reader interactions, please activate Accessibility in Grammarl…" at bounding box center [440, 171] width 200 height 32
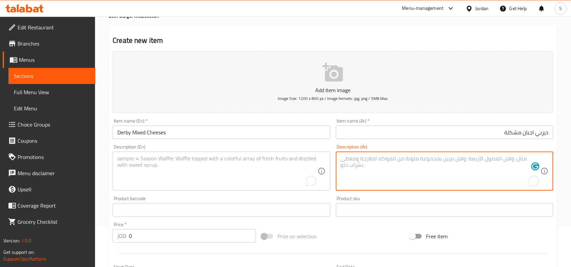
paste textarea "لحم مشوي ، جبنة شدر ، جبنة موزيريلا اصابع ، خس ، صوص ساور كريم ، بطاطا ، كولا"
type textarea "لحم مشوي ، جبنة شدر ، جبنة موزيريلا اصابع ، خس ، صوص ساور كريم ، بطاطا ، كولا"
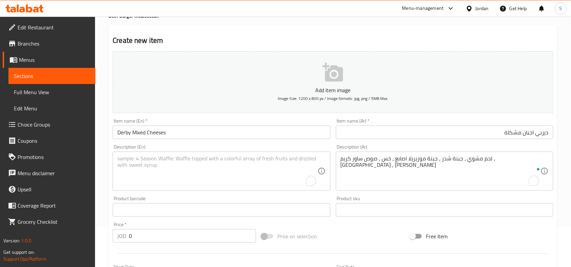
click at [173, 158] on textarea "To enrich screen reader interactions, please activate Accessibility in Grammarl…" at bounding box center [217, 171] width 200 height 32
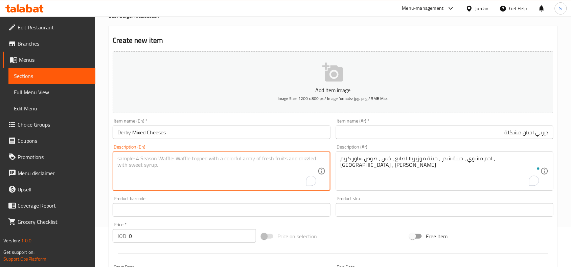
paste textarea "Grilled Beef, Cheddar Cheese, Mozzarella Sticks, Lettuce, Sour Cream Sauce, Fri…"
type textarea "Grilled Beef, Cheddar Cheese, Mozzarella Sticks, Lettuce, Sour Cream Sauce, Fri…"
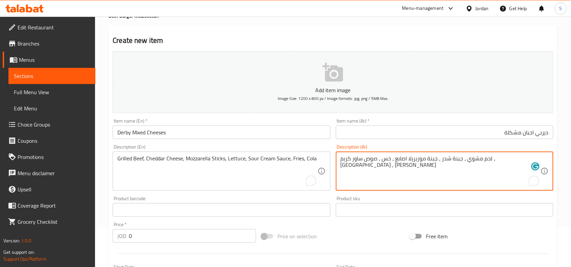
click at [509, 158] on textarea "لحم مشوي ، جبنة شدر ، جبنة موزيريلا اصابع ، خس ، صوص ساور كريم ، بطاطا ، كولا" at bounding box center [440, 171] width 200 height 32
drag, startPoint x: 454, startPoint y: 161, endPoint x: 466, endPoint y: 171, distance: 16.4
click at [466, 171] on textarea "لحم بقري مشوي ، جبنة شدر ، جبنة موزيريلا اصابع ، خس ، صوص ساور كريم ، بطاطا ، ك…" at bounding box center [440, 171] width 200 height 32
type textarea "لحم بقري مشوي ، جبنة شدر ، موزيريلا اصابع ، خس ، صوص ساور كريم ، بطاطا ، كولا"
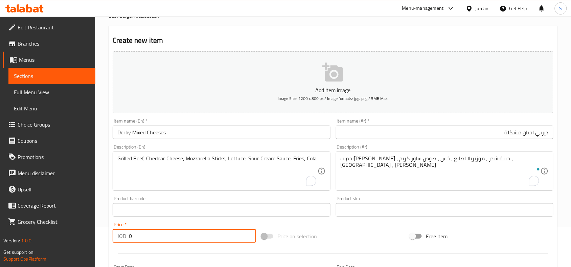
drag, startPoint x: 142, startPoint y: 235, endPoint x: 124, endPoint y: 232, distance: 17.9
click at [124, 232] on div "JOD 0 Price *" at bounding box center [184, 237] width 143 height 14
type input "5"
click at [380, 235] on div "Price on selection" at bounding box center [333, 236] width 149 height 18
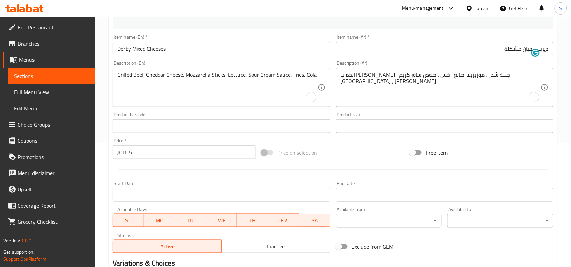
scroll to position [209, 0]
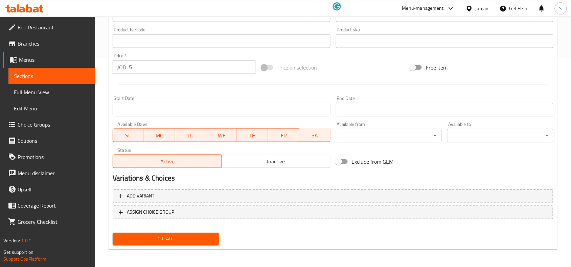
click at [176, 237] on span "Create" at bounding box center [165, 239] width 95 height 8
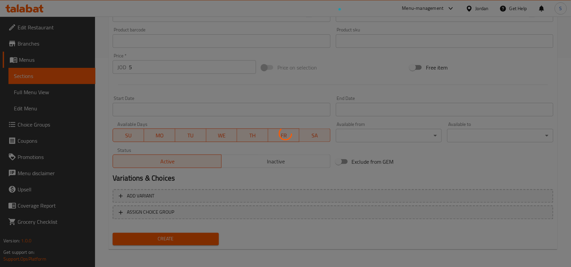
type input "0"
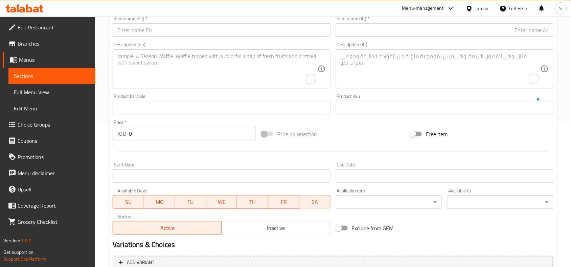
scroll to position [84, 0]
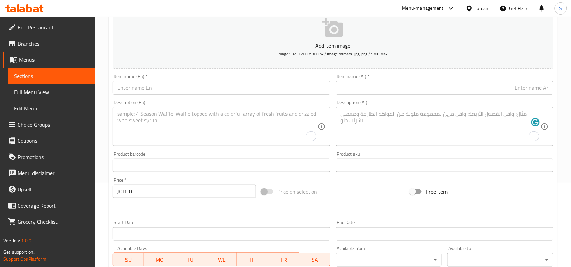
click at [172, 87] on input "text" at bounding box center [221, 88] width 217 height 14
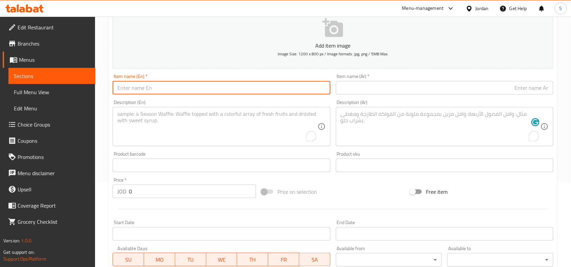
paste input "Derby - Special"
drag, startPoint x: 137, startPoint y: 89, endPoint x: 133, endPoint y: 90, distance: 4.2
click at [133, 90] on input "Derby - Special" at bounding box center [221, 88] width 217 height 14
type input "Derby Special"
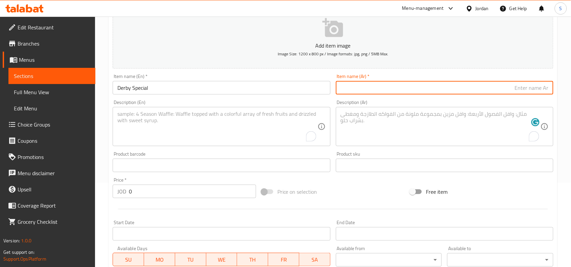
click at [505, 87] on input "text" at bounding box center [444, 88] width 217 height 14
paste input "ديربي - سبيشال"
drag, startPoint x: 532, startPoint y: 89, endPoint x: 536, endPoint y: 92, distance: 5.5
click at [536, 92] on input "ديربي - سبيشال" at bounding box center [444, 88] width 217 height 14
click at [523, 89] on input "ديربي سبيشال" at bounding box center [444, 88] width 217 height 14
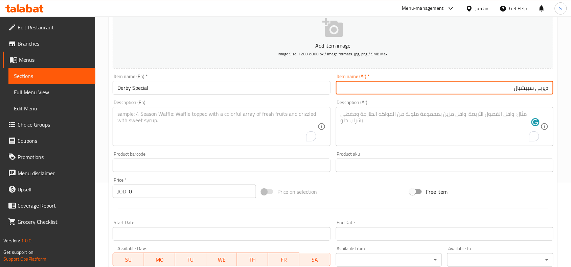
type input "ديربي سبيشيال"
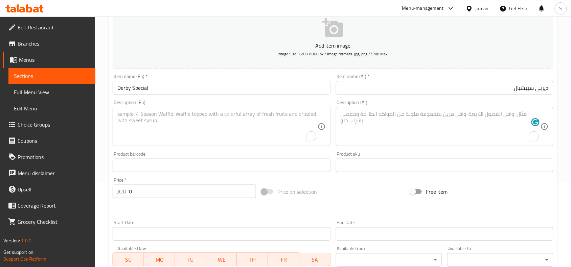
click at [418, 127] on textarea "To enrich screen reader interactions, please activate Accessibility in Grammarl…" at bounding box center [440, 127] width 200 height 32
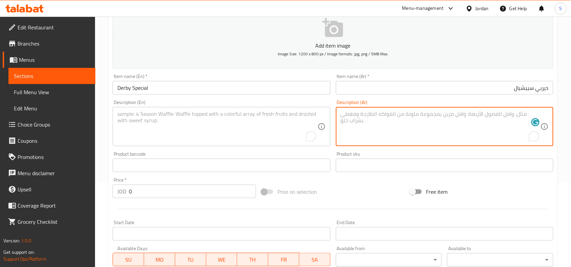
paste textarea "لحم مشوي ، جبنة أمنتال ، بيف بيكون، بصل ، خس ، مخلل ، صوص ديربي السبيشال ، بطاط…"
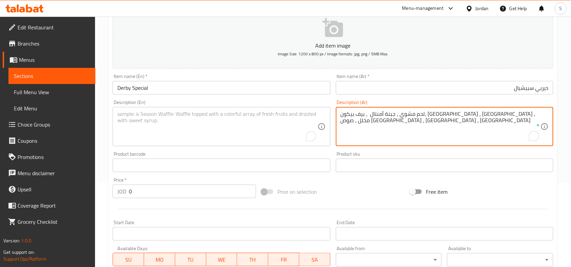
type textarea "لحم مشوي ، جبنة أمنتال ، بيف بيكون، بصل ، خس ، مخلل ، صوص ديربي السبيشال ، بطاط…"
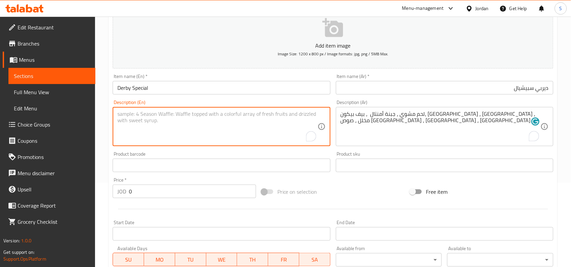
click at [219, 121] on textarea "To enrich screen reader interactions, please activate Accessibility in Grammarl…" at bounding box center [217, 127] width 200 height 32
paste textarea "Grilled Beef, Emmental Cheese, Beef Bacon, Onion, Lettuce, Pickles, Derby Speci…"
type textarea "Grilled Beef, Emmental Cheese, Beef Bacon, Onion, Lettuce, Pickles, Derby Speci…"
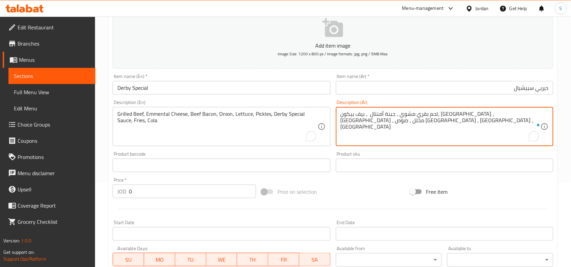
type textarea "لحم بقري مشوي ، جبنة أمنتال ، بيف بيكون، بصل ، خس ، مخلل ، صوص ديربي السبيشال ،…"
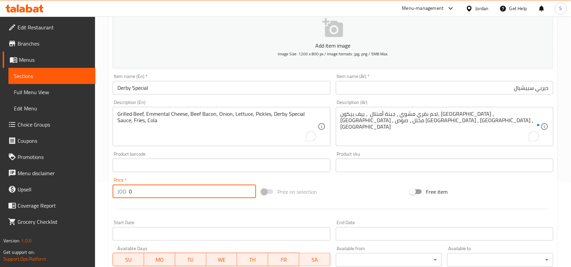
drag, startPoint x: 162, startPoint y: 190, endPoint x: 110, endPoint y: 195, distance: 51.7
click at [110, 195] on div "Price   * JOD 0 Price *" at bounding box center [184, 188] width 149 height 26
type input "5"
click at [368, 185] on div "Price on selection" at bounding box center [333, 192] width 149 height 18
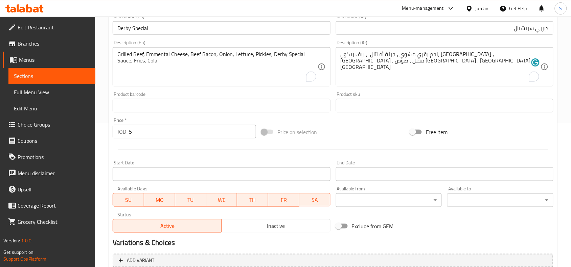
scroll to position [209, 0]
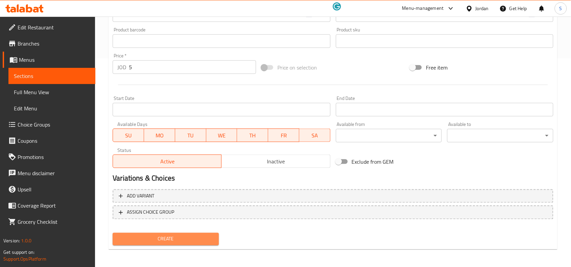
click at [185, 242] on span "Create" at bounding box center [165, 239] width 95 height 8
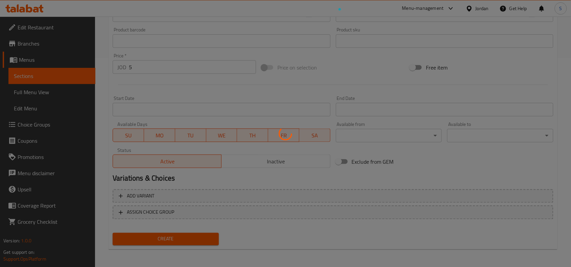
type input "0"
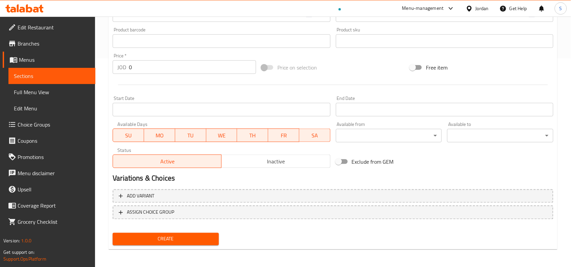
scroll to position [0, 0]
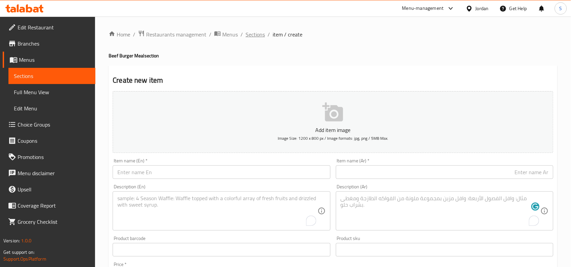
click at [262, 34] on span "Sections" at bounding box center [254, 34] width 19 height 8
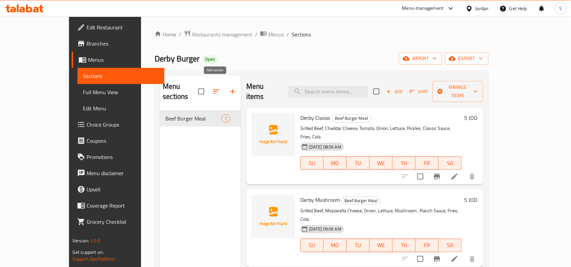
click at [230, 89] on icon "button" at bounding box center [232, 91] width 5 height 5
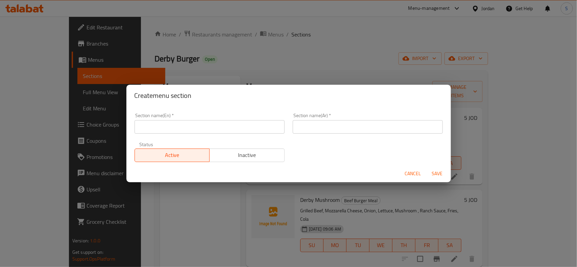
click at [184, 131] on input "text" at bounding box center [210, 127] width 150 height 14
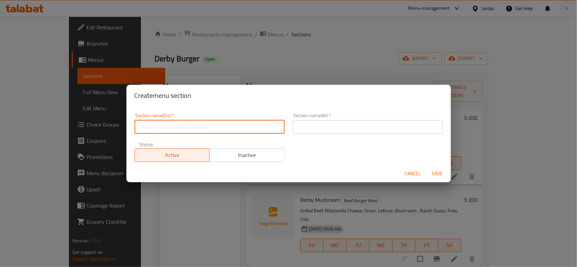
paste input "Beef Burger Sandwich"
type input "Beef Burger Sandwich"
click at [347, 125] on input "text" at bounding box center [368, 127] width 150 height 14
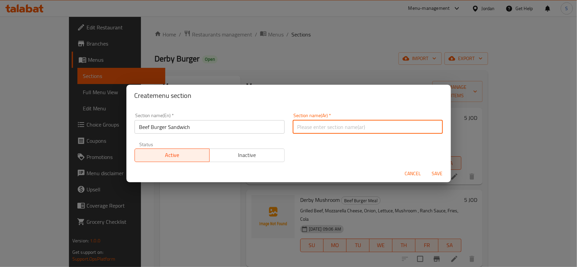
paste input "ساندويتش برجر لحم بقري"
type input "ساندويتش برجر لحم بقري"
click at [437, 173] on span "Save" at bounding box center [437, 174] width 16 height 8
